Goal: Information Seeking & Learning: Learn about a topic

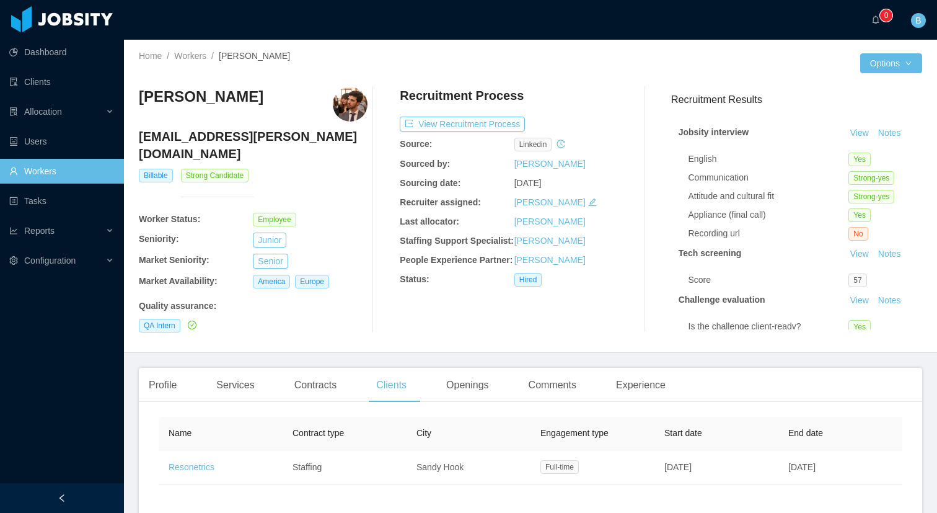
click at [60, 166] on link "Workers" at bounding box center [61, 171] width 105 height 25
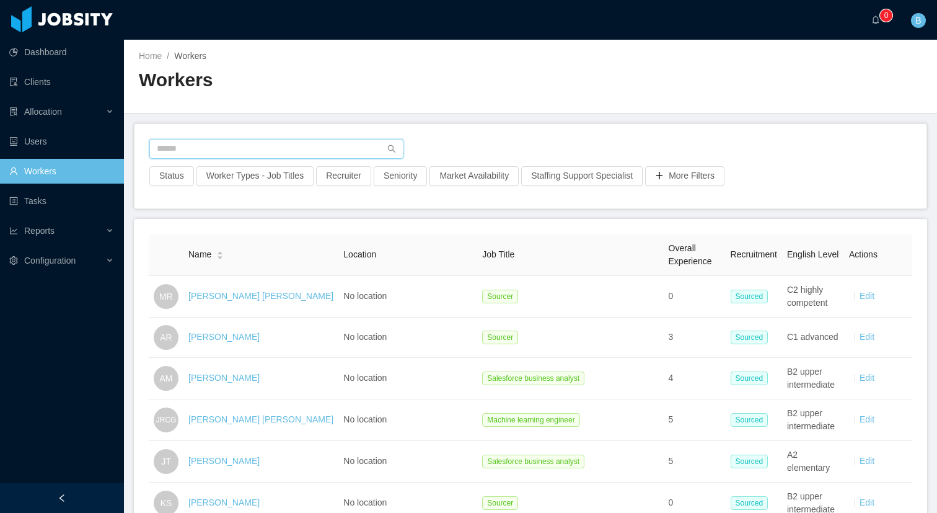
click at [219, 150] on input "text" at bounding box center [276, 149] width 254 height 20
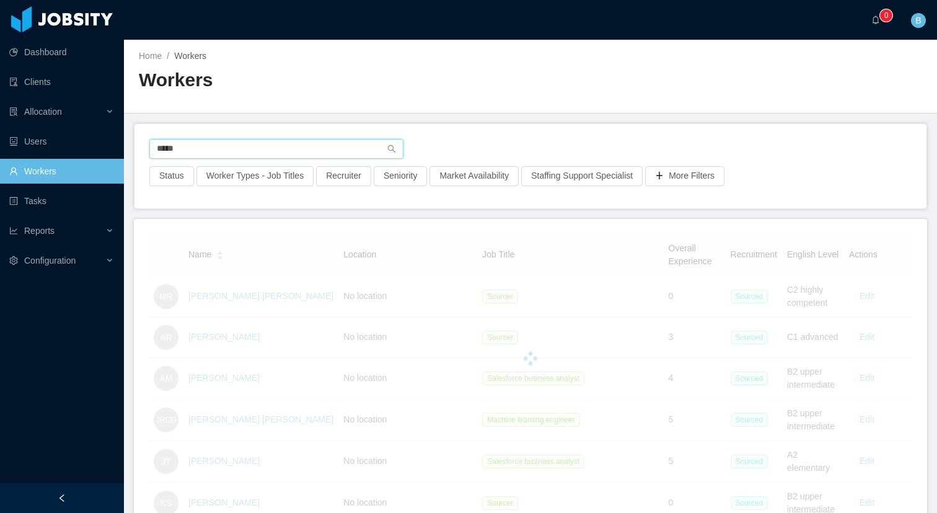
type input "*****"
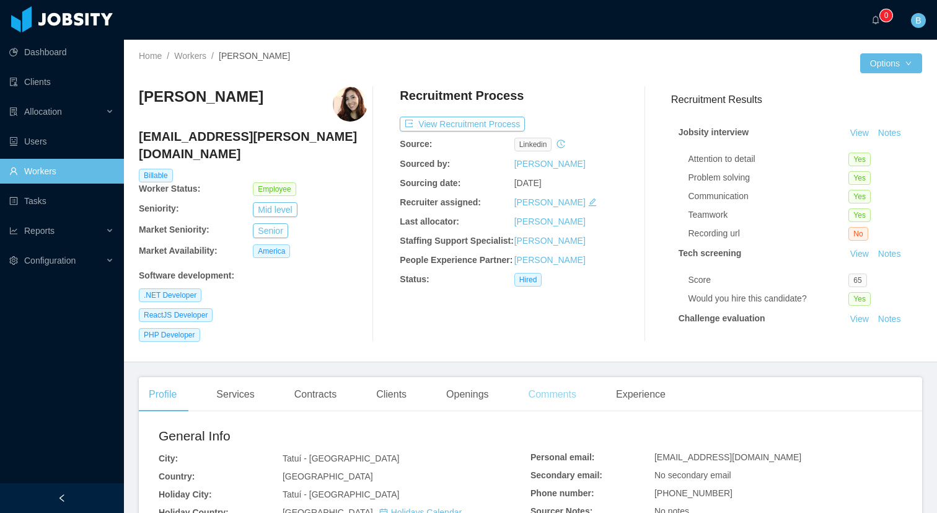
click at [547, 381] on div "Comments" at bounding box center [553, 394] width 68 height 35
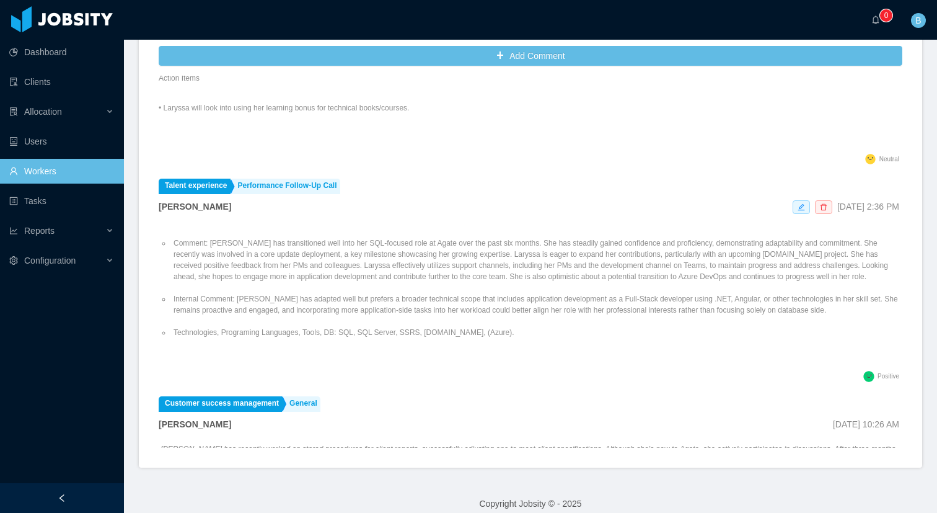
scroll to position [1577, 0]
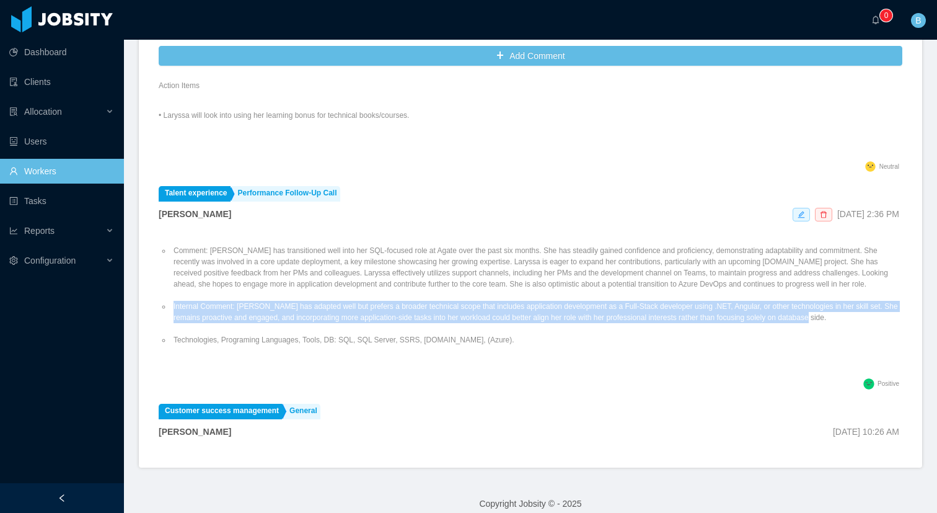
drag, startPoint x: 203, startPoint y: 328, endPoint x: 170, endPoint y: 306, distance: 40.1
click at [170, 306] on ul "Comment: Laryssa Carvalho has transitioned well into her SQL-focused role at Ag…" at bounding box center [531, 295] width 744 height 123
copy li "Internal Comment: Laryssa has adapted well but prefers a broader technical scop…"
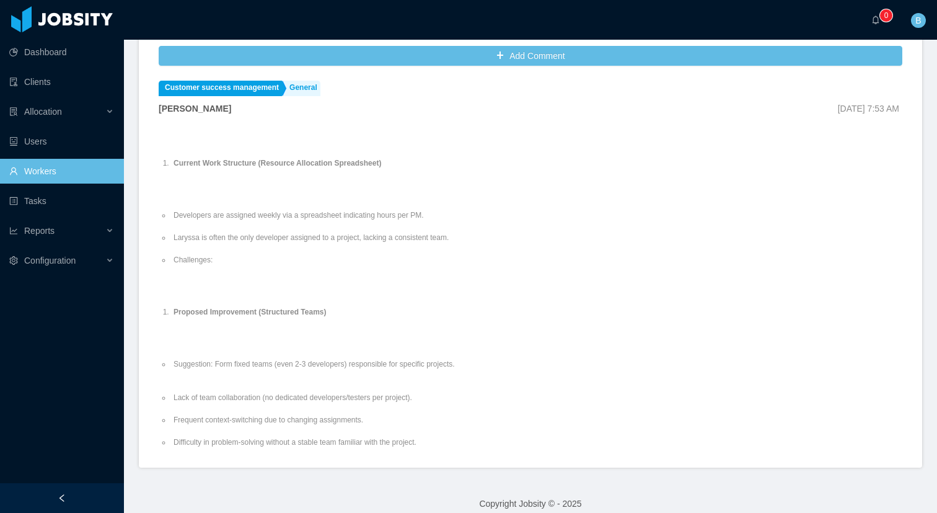
scroll to position [0, 0]
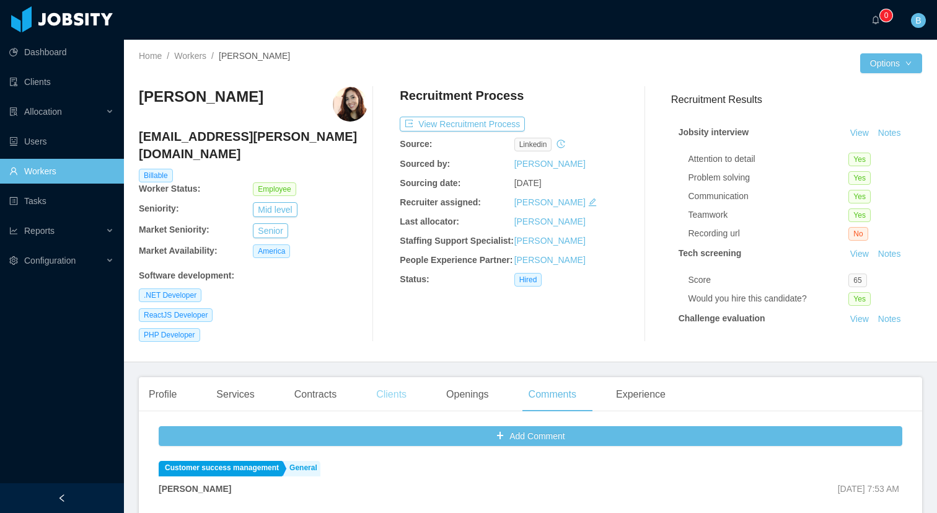
click at [397, 385] on div "Clients" at bounding box center [391, 394] width 50 height 35
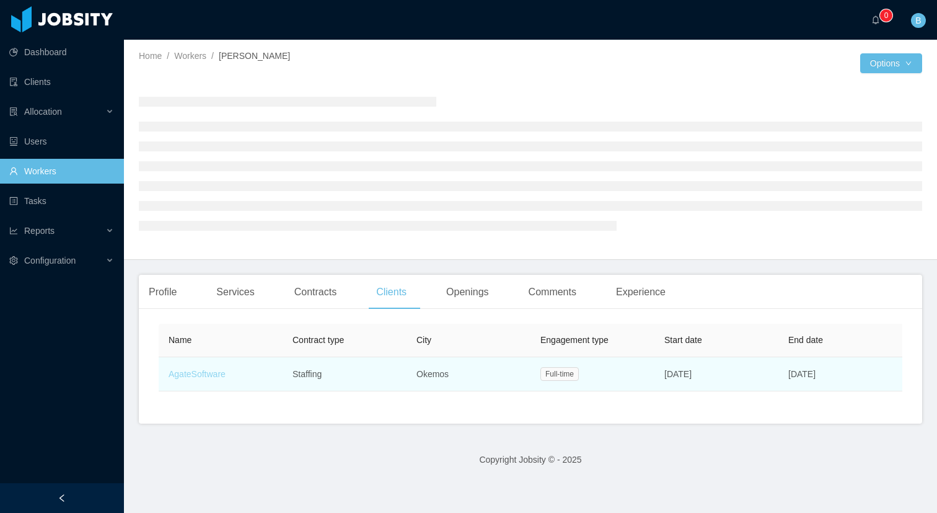
click at [203, 370] on link "AgateSoftware" at bounding box center [197, 374] width 57 height 10
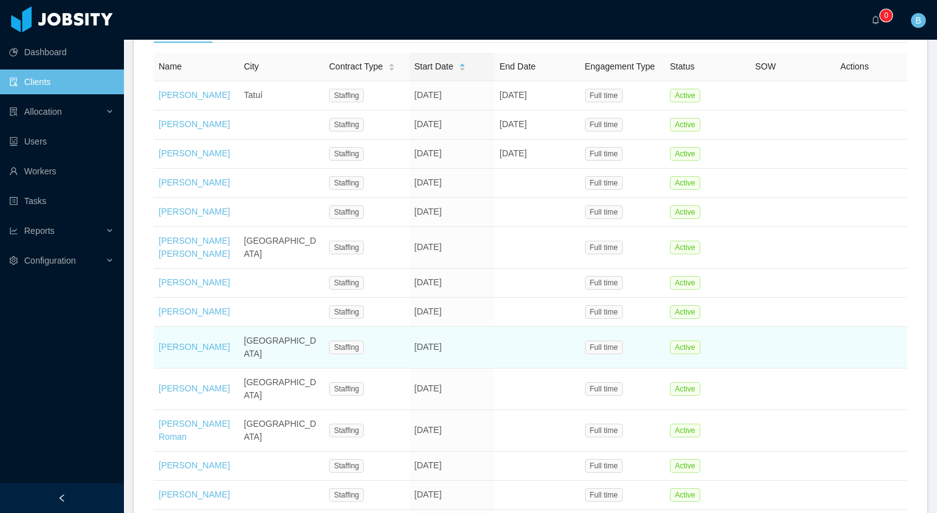
scroll to position [457, 0]
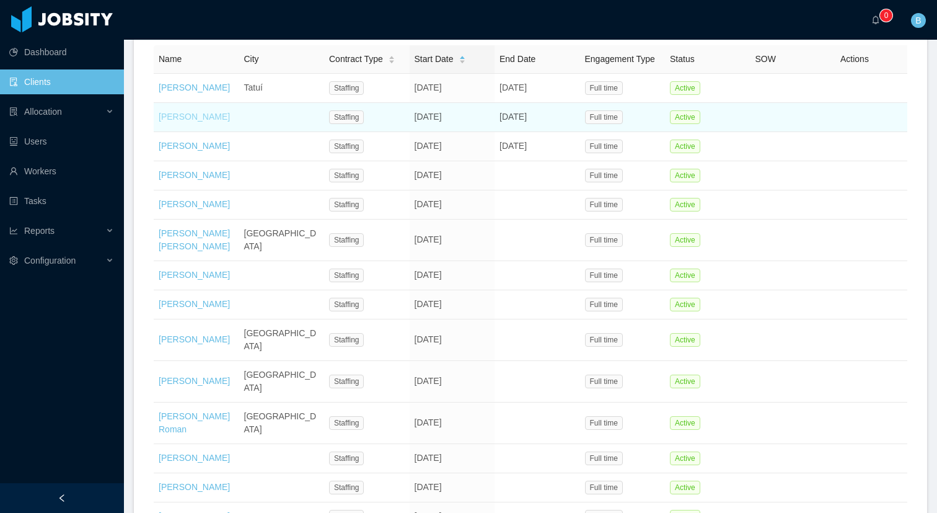
click at [195, 121] on link "Joel Romero" at bounding box center [194, 117] width 71 height 10
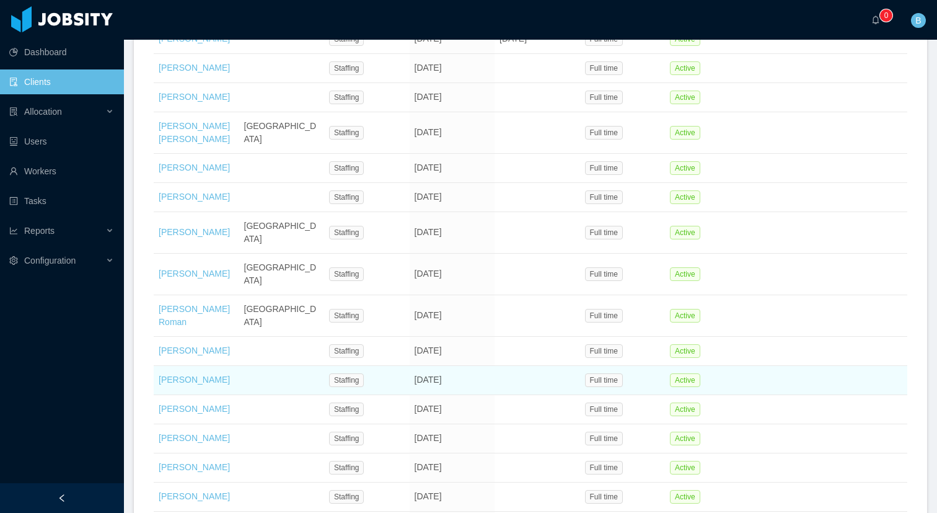
scroll to position [581, 0]
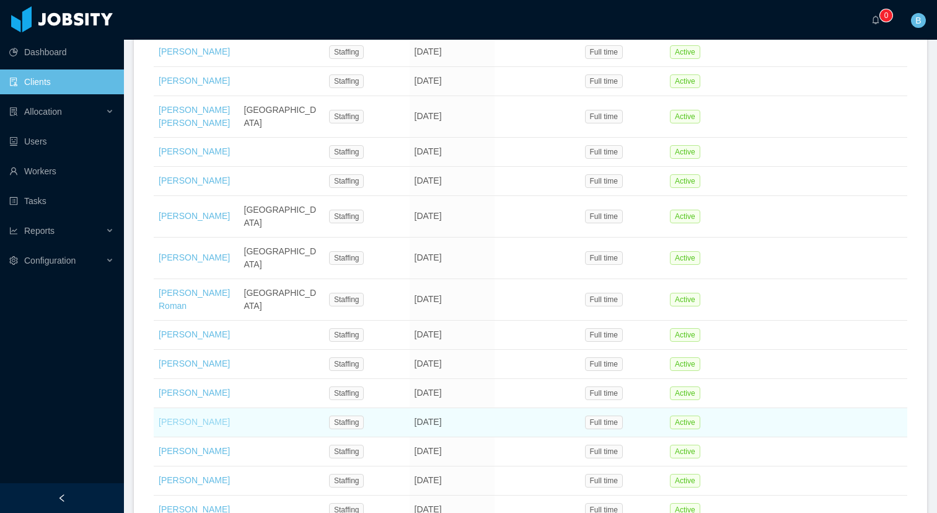
click at [213, 426] on link "[PERSON_NAME]" at bounding box center [194, 421] width 71 height 10
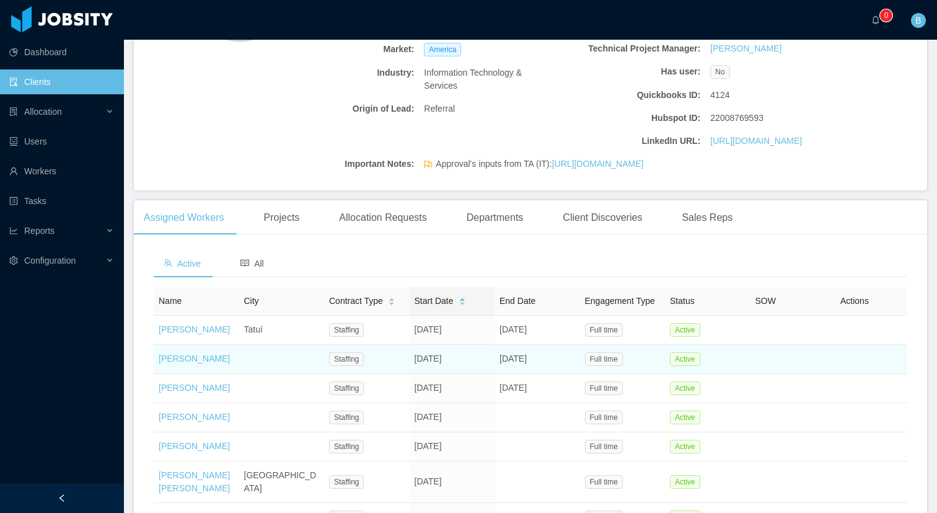
scroll to position [279, 0]
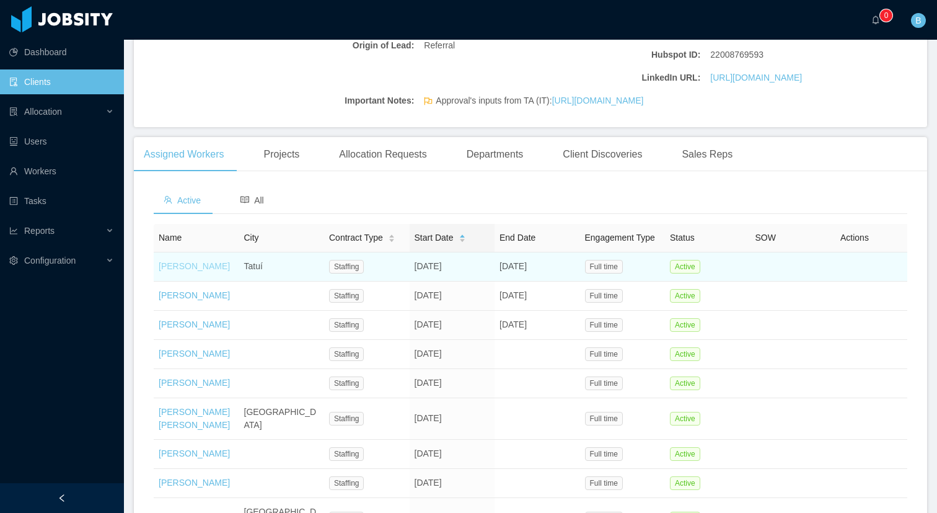
click at [206, 271] on link "Laryssa Carvalho" at bounding box center [194, 266] width 71 height 10
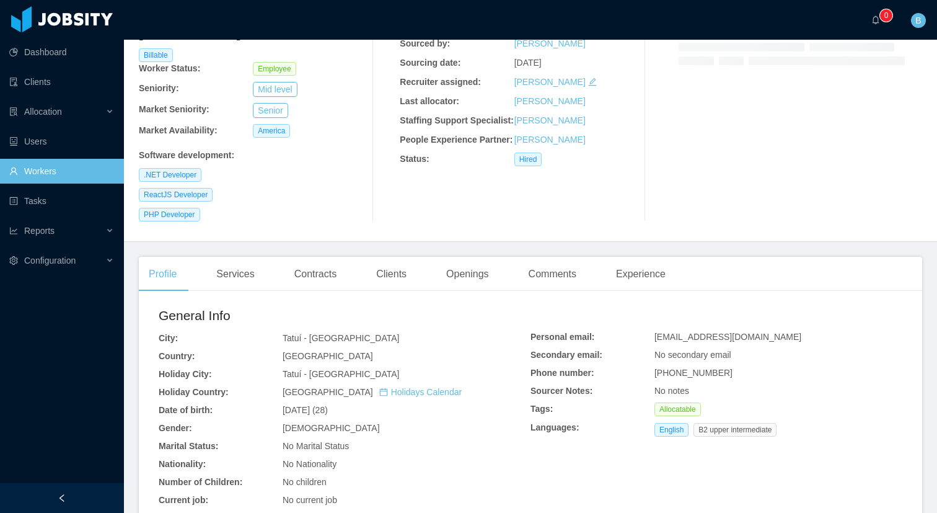
scroll to position [279, 0]
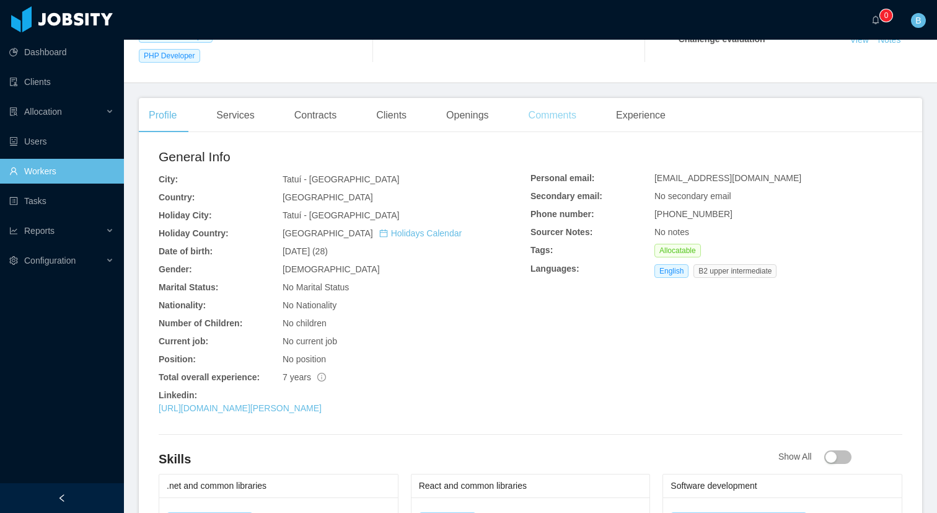
click at [540, 100] on div "Comments" at bounding box center [553, 115] width 68 height 35
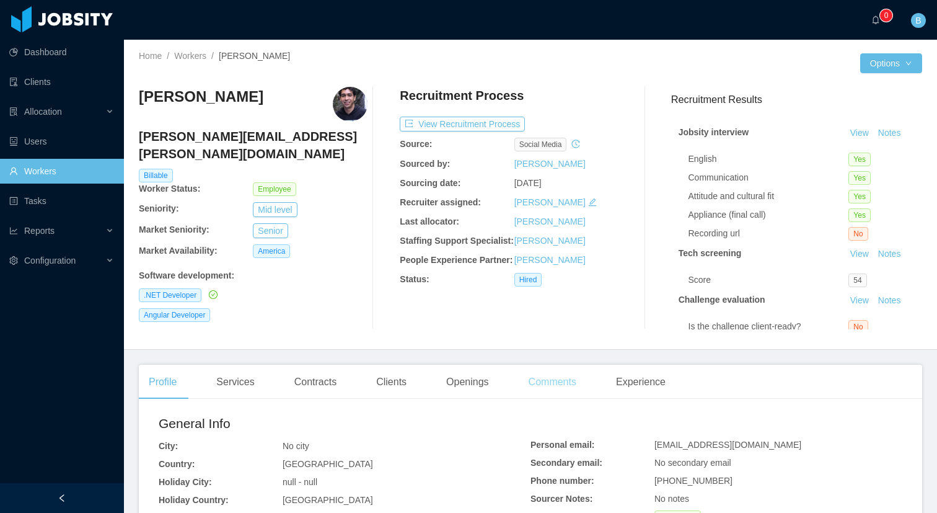
click at [555, 381] on div "Comments" at bounding box center [553, 381] width 68 height 35
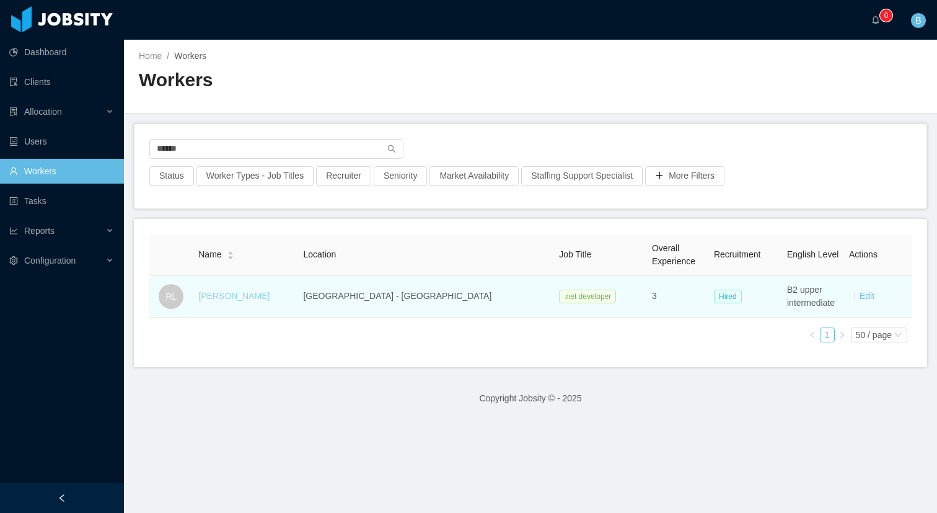
type input "******"
click at [245, 294] on link "Royban Lara" at bounding box center [233, 296] width 71 height 10
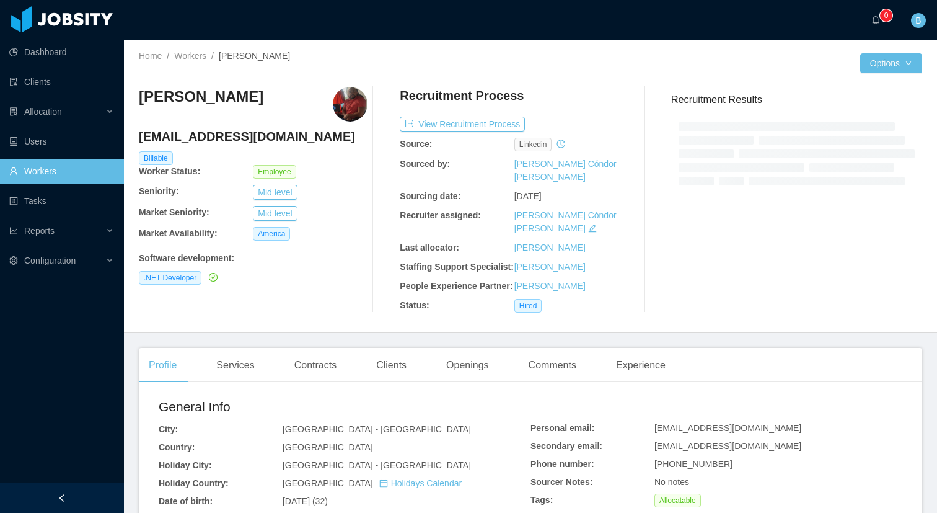
scroll to position [16, 0]
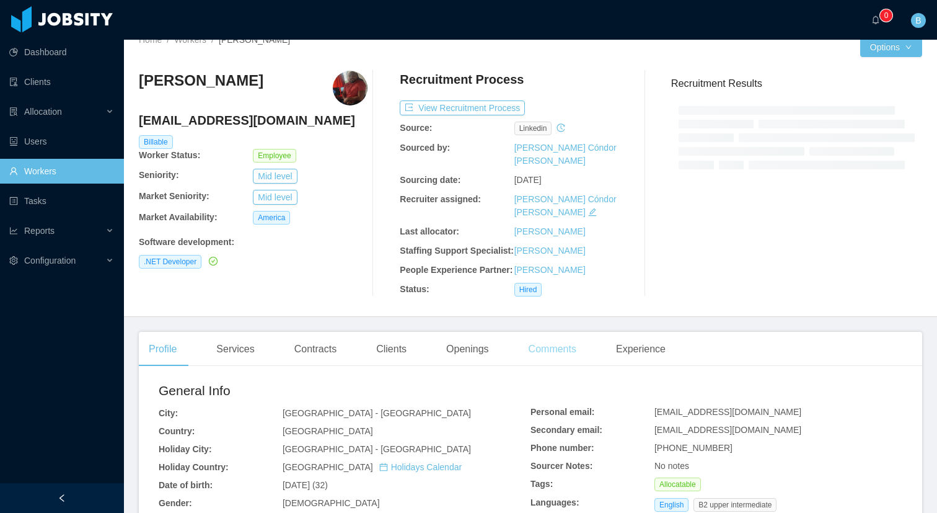
click at [574, 344] on div "Comments" at bounding box center [553, 349] width 68 height 35
